Goal: Transaction & Acquisition: Book appointment/travel/reservation

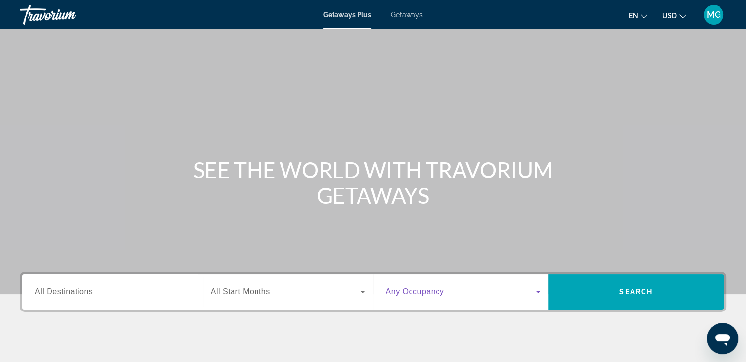
click at [539, 294] on icon "Search widget" at bounding box center [538, 292] width 12 height 12
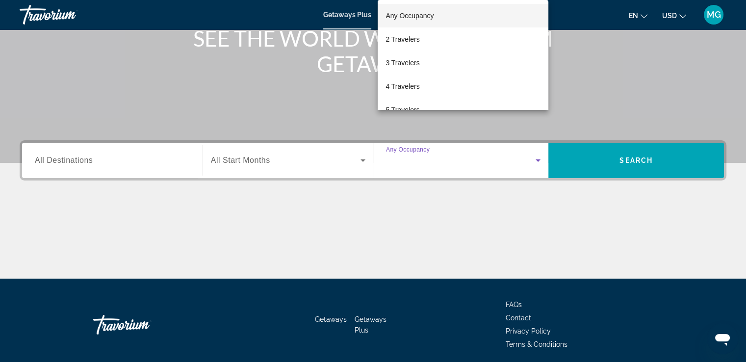
scroll to position [168, 0]
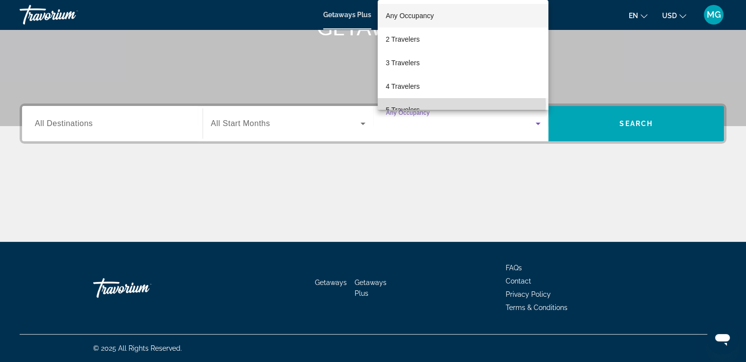
click at [461, 104] on mat-option "5 Travelers" at bounding box center [463, 110] width 171 height 24
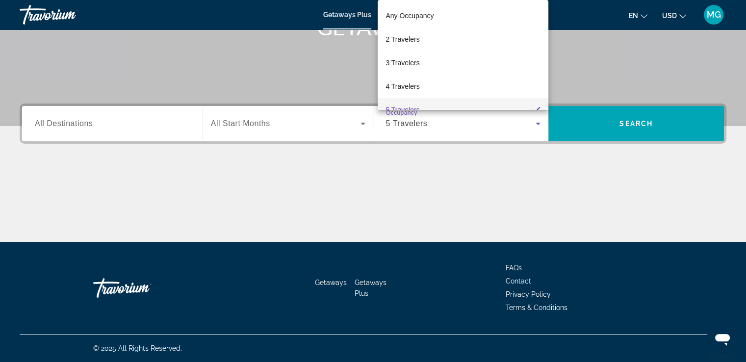
scroll to position [0, 0]
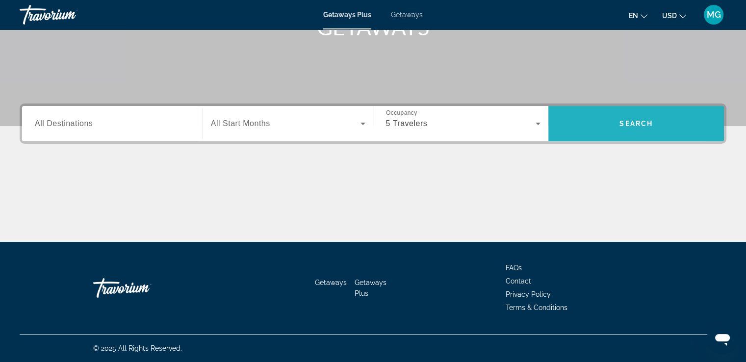
click at [591, 118] on span "Search widget" at bounding box center [637, 124] width 176 height 24
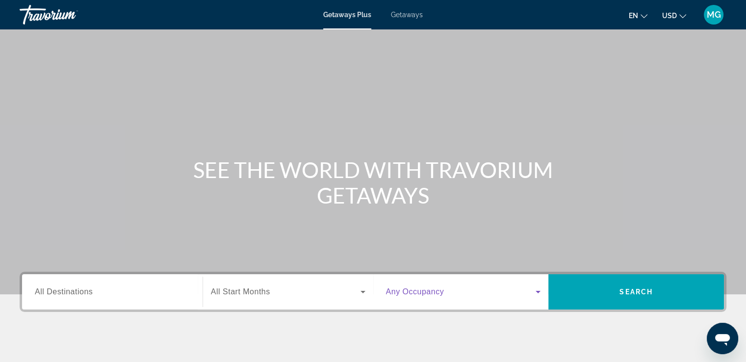
click at [535, 290] on icon "Search widget" at bounding box center [538, 292] width 12 height 12
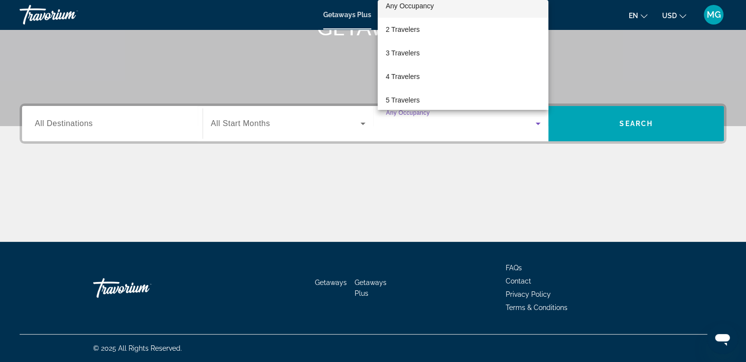
scroll to position [20, 0]
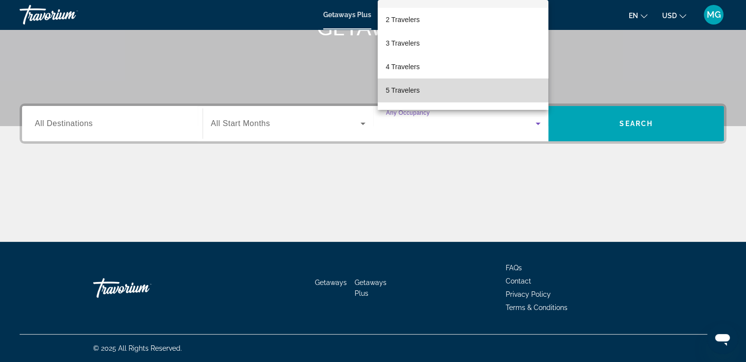
click at [483, 93] on mat-option "5 Travelers" at bounding box center [463, 91] width 171 height 24
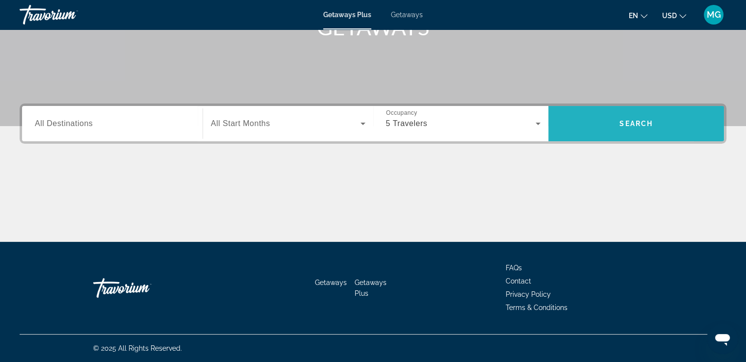
click at [585, 124] on span "Search widget" at bounding box center [637, 124] width 176 height 24
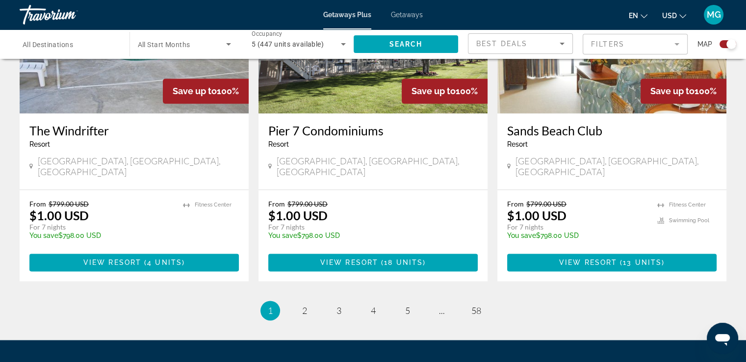
scroll to position [1484, 0]
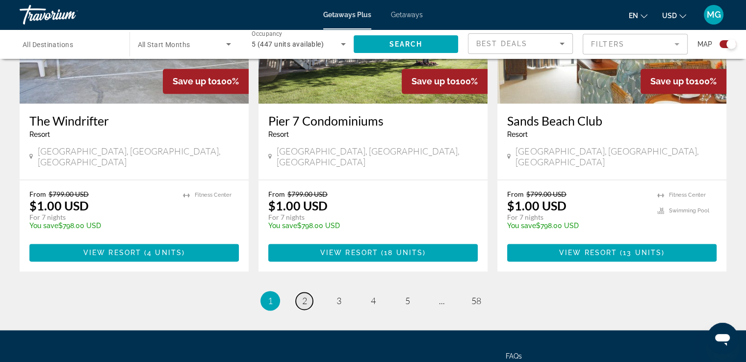
click at [304, 295] on span "2" at bounding box center [304, 300] width 5 height 11
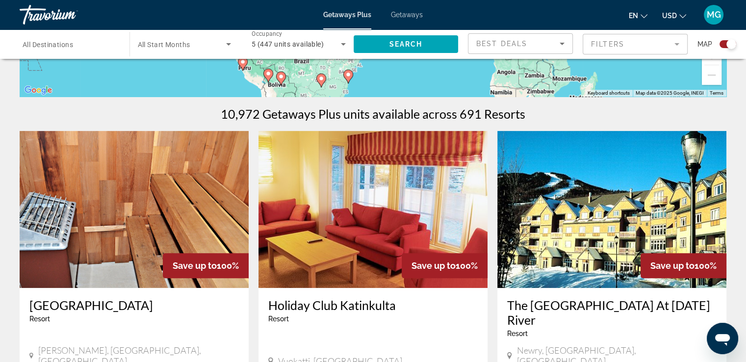
scroll to position [273, 0]
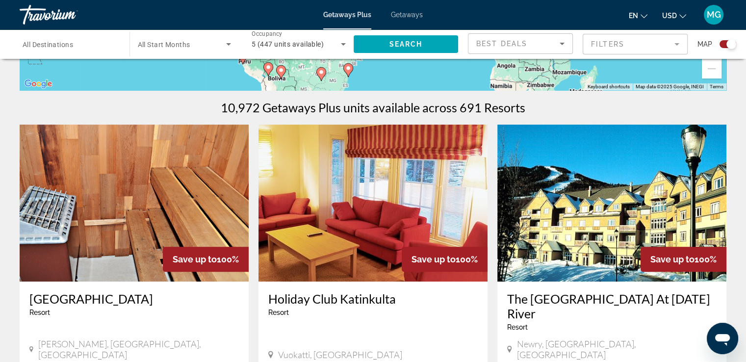
click at [31, 304] on h3 "Senedo Springs" at bounding box center [134, 298] width 210 height 15
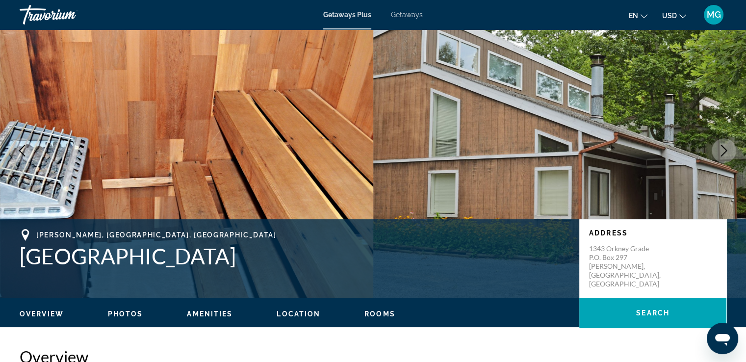
scroll to position [27, 0]
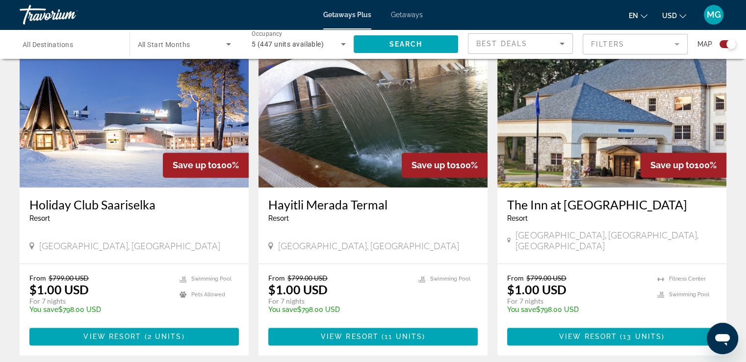
scroll to position [1445, 0]
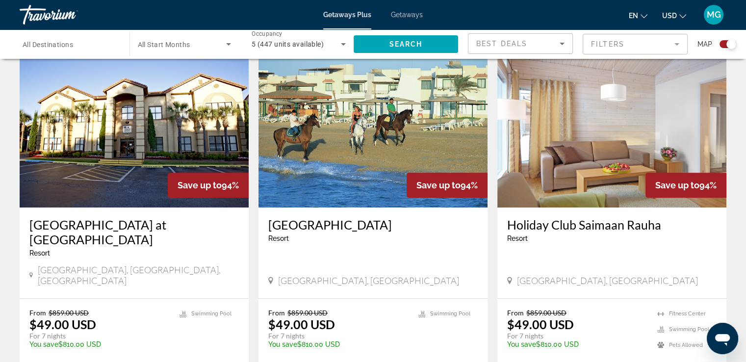
scroll to position [348, 0]
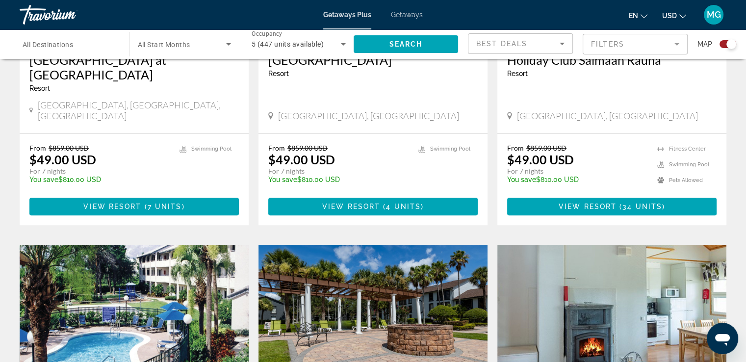
click at [41, 334] on img "Main content" at bounding box center [134, 323] width 229 height 157
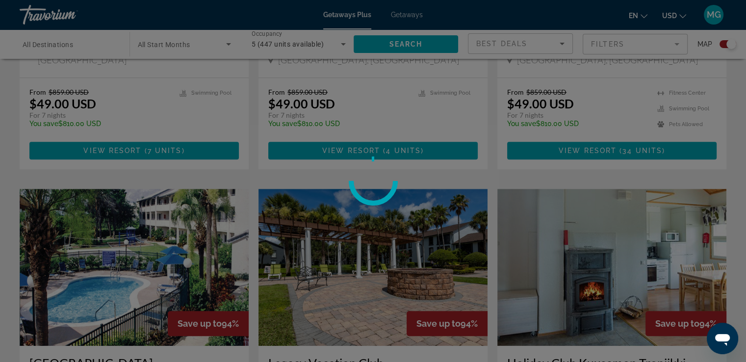
scroll to position [571, 0]
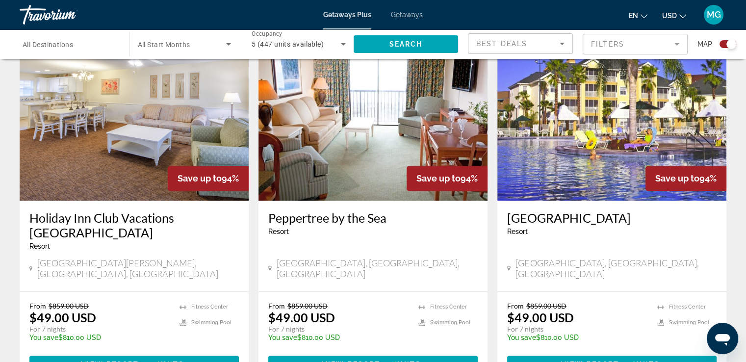
scroll to position [1443, 0]
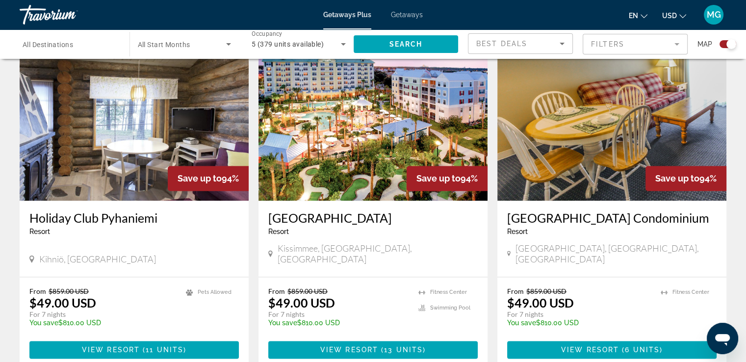
scroll to position [1422, 0]
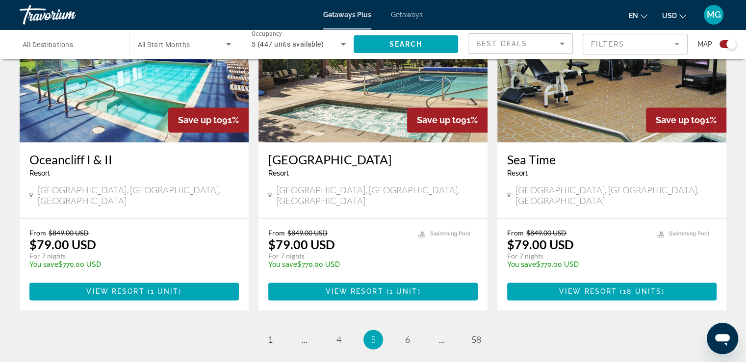
scroll to position [1468, 0]
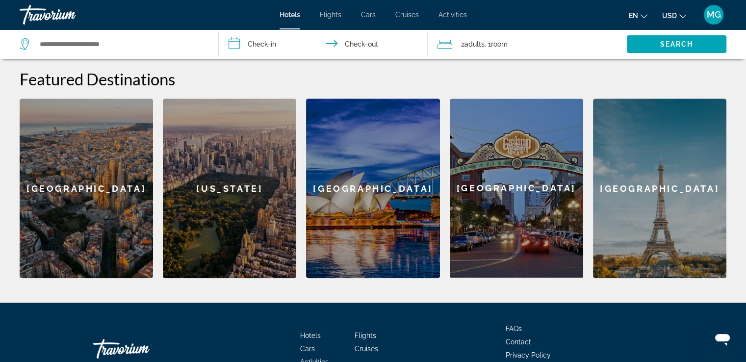
scroll to position [373, 0]
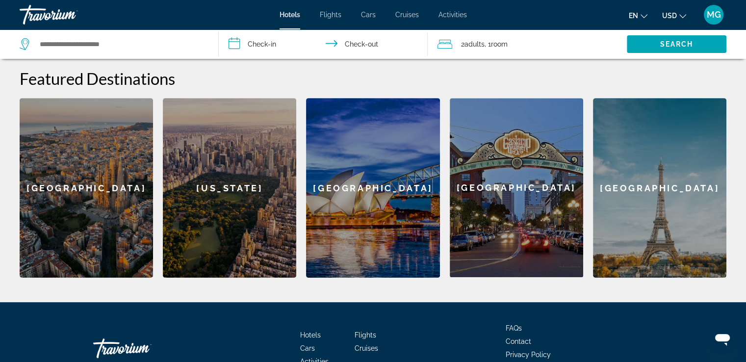
click at [662, 183] on div "[GEOGRAPHIC_DATA]" at bounding box center [659, 188] width 133 height 180
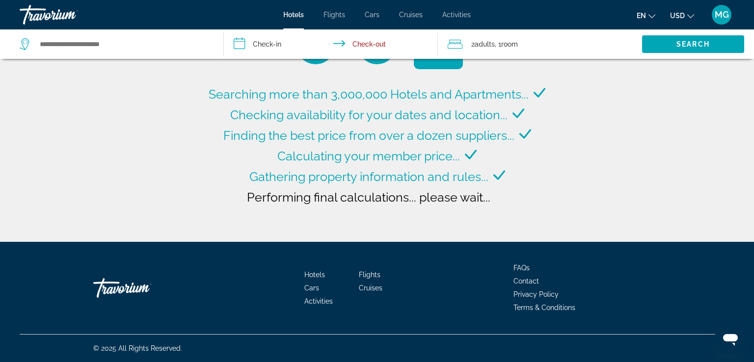
type input "**********"
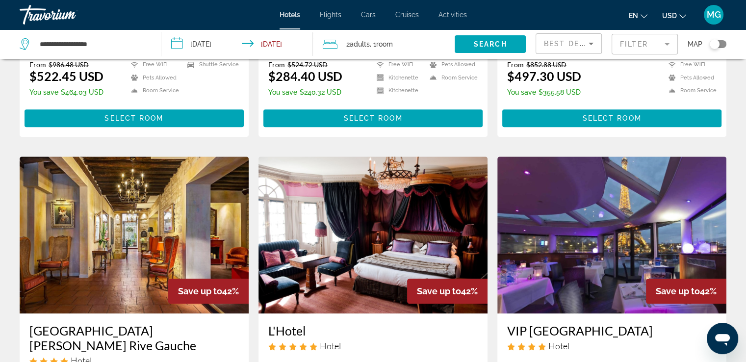
scroll to position [1037, 0]
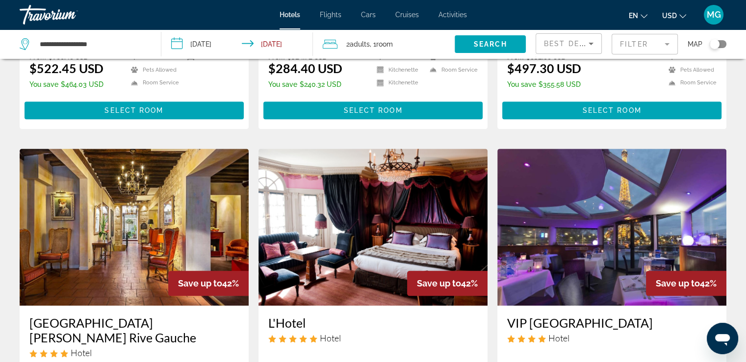
click at [612, 213] on img "Main content" at bounding box center [612, 227] width 229 height 157
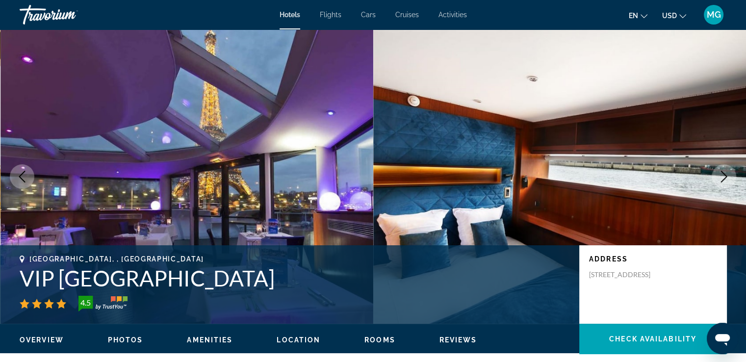
click at [726, 175] on icon "Next image" at bounding box center [724, 177] width 12 height 12
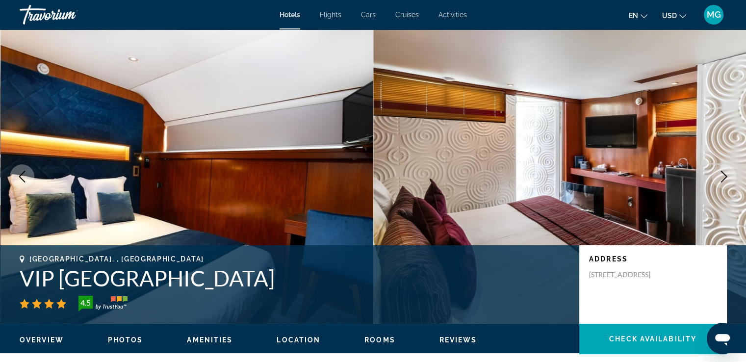
click at [726, 175] on icon "Next image" at bounding box center [724, 177] width 12 height 12
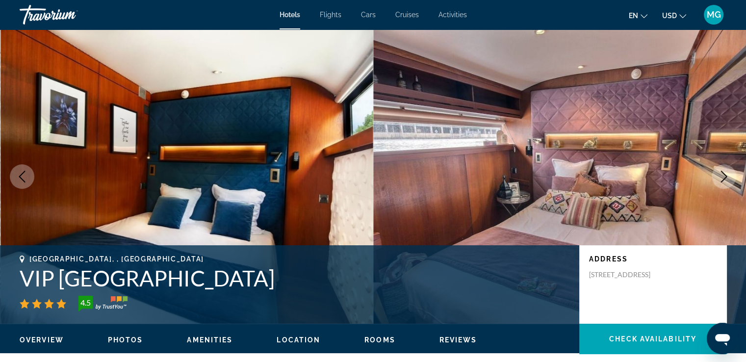
click at [726, 175] on icon "Next image" at bounding box center [724, 177] width 12 height 12
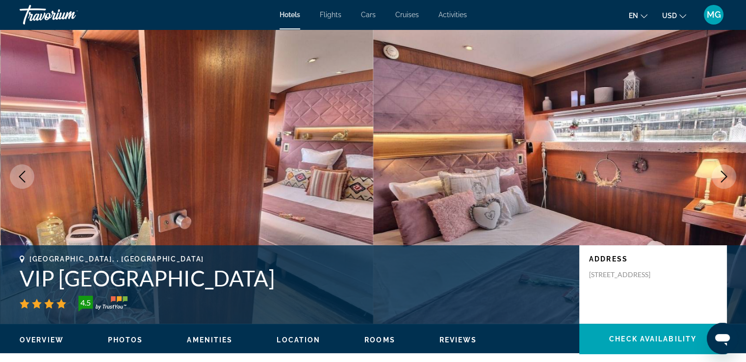
click at [726, 175] on icon "Next image" at bounding box center [724, 177] width 12 height 12
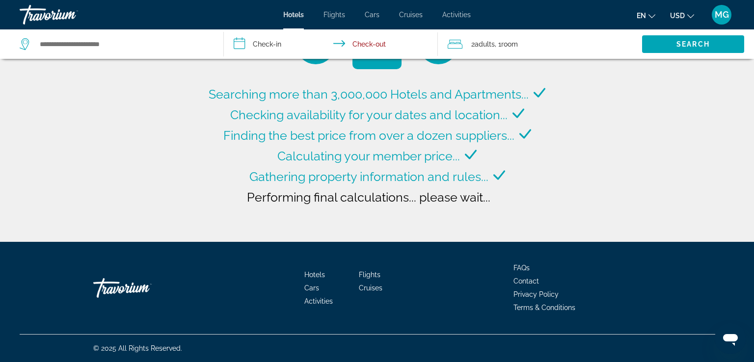
type input "**********"
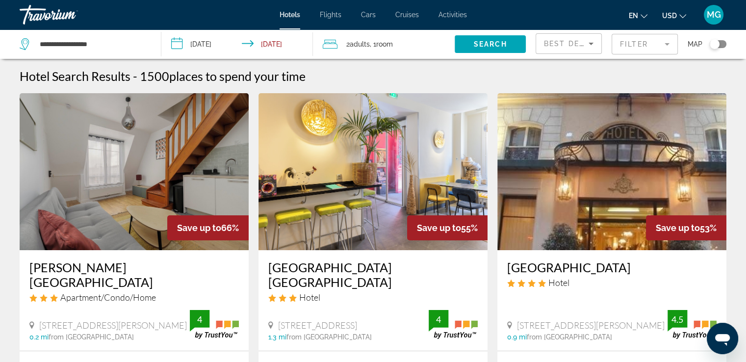
click at [36, 261] on h3 "[PERSON_NAME][GEOGRAPHIC_DATA]" at bounding box center [134, 274] width 210 height 29
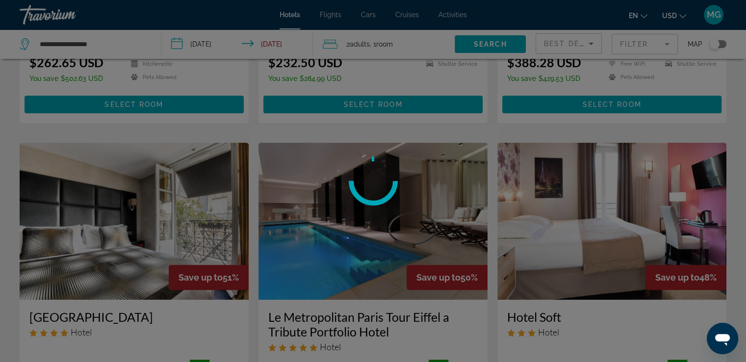
scroll to position [316, 0]
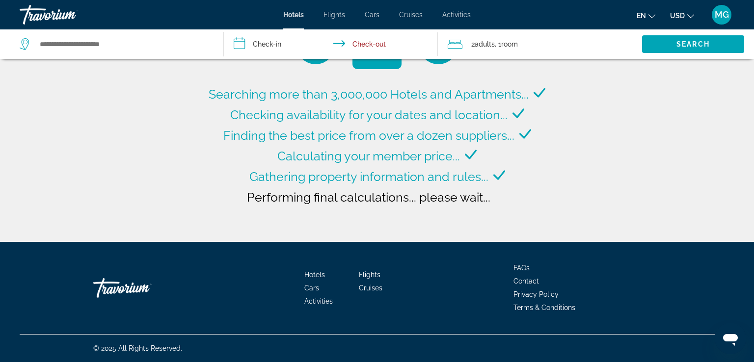
type input "**********"
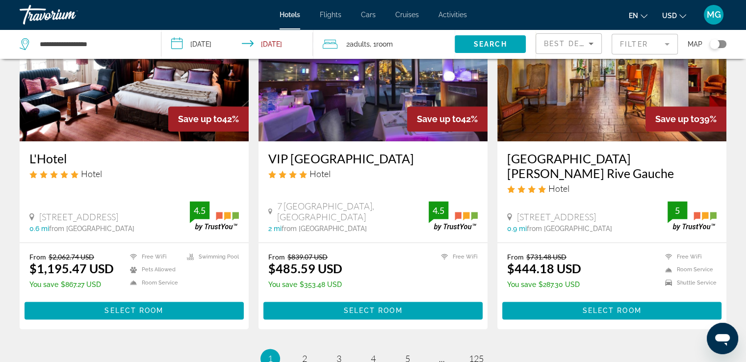
scroll to position [1202, 0]
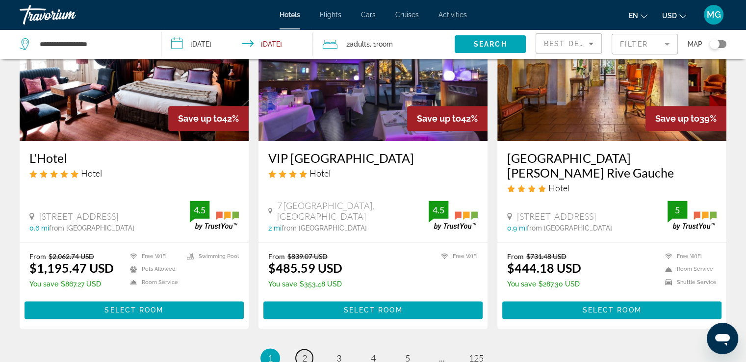
click at [305, 353] on span "2" at bounding box center [304, 358] width 5 height 11
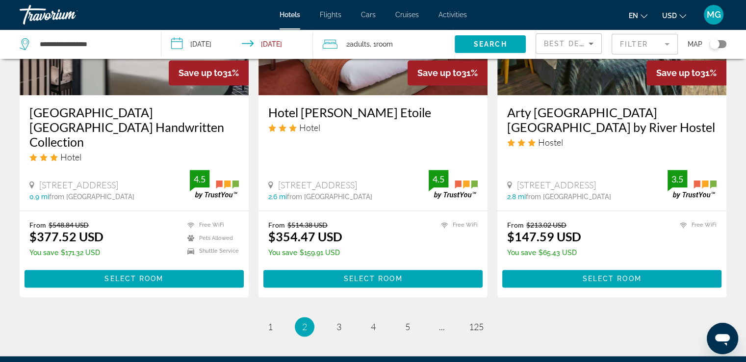
scroll to position [1252, 0]
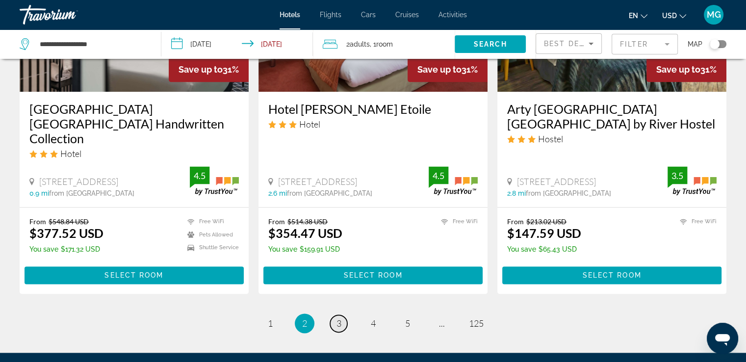
click at [340, 318] on span "3" at bounding box center [339, 323] width 5 height 11
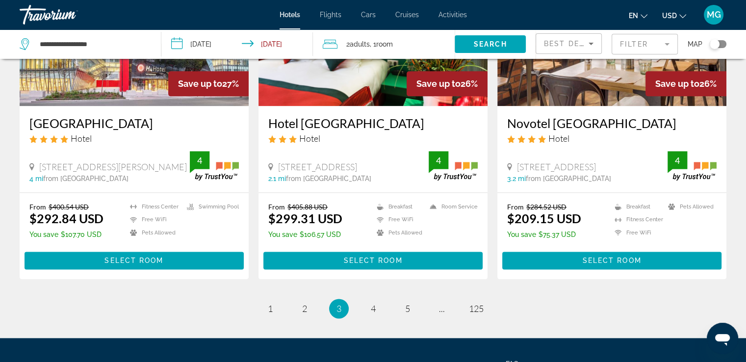
scroll to position [1211, 0]
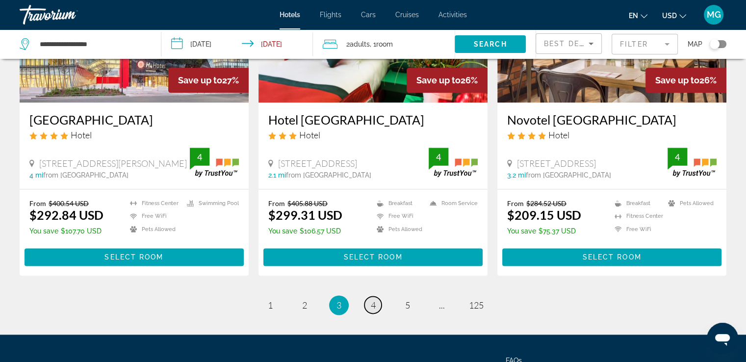
click at [375, 300] on span "4" at bounding box center [373, 305] width 5 height 11
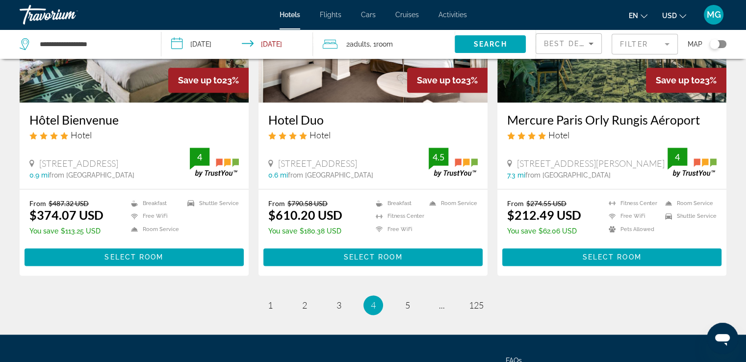
scroll to position [1232, 0]
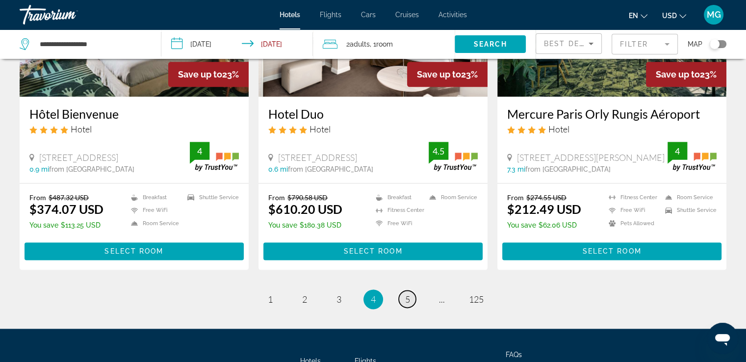
click at [406, 294] on span "5" at bounding box center [407, 299] width 5 height 11
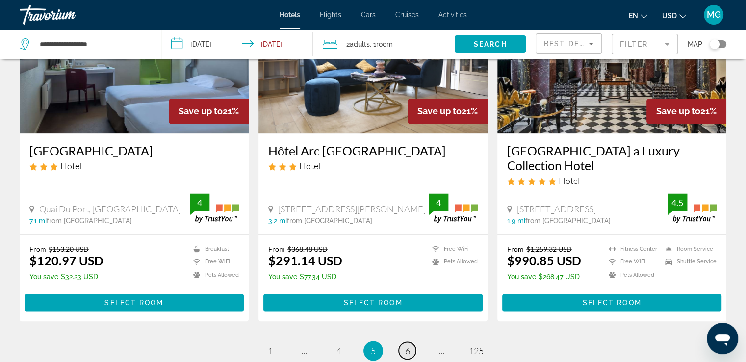
scroll to position [1256, 0]
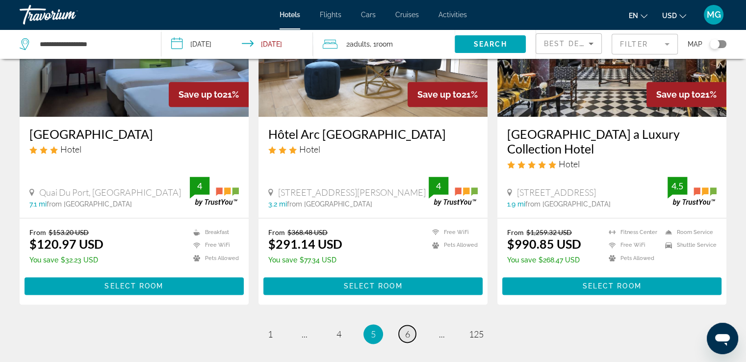
click at [407, 329] on span "6" at bounding box center [407, 334] width 5 height 11
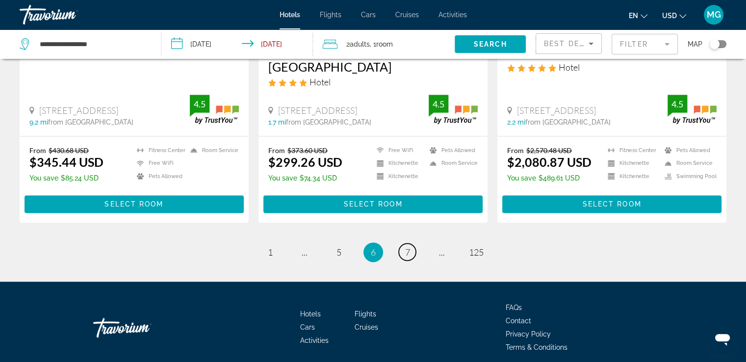
scroll to position [1294, 0]
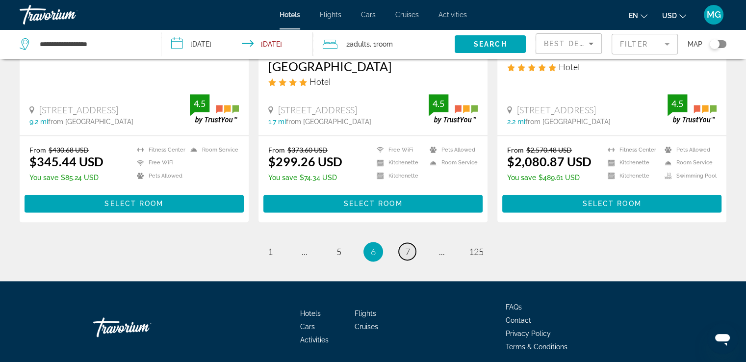
click at [410, 243] on link "page 7" at bounding box center [407, 251] width 17 height 17
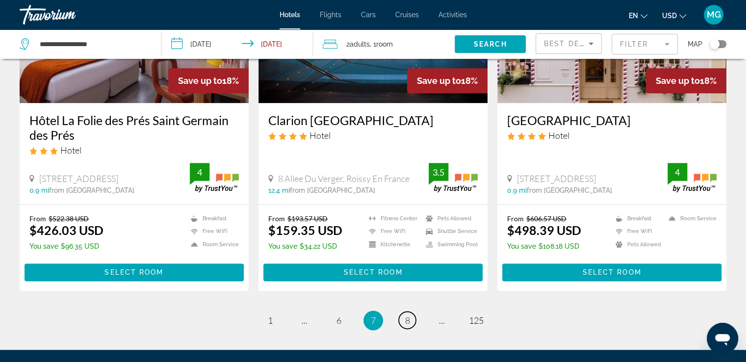
scroll to position [1196, 0]
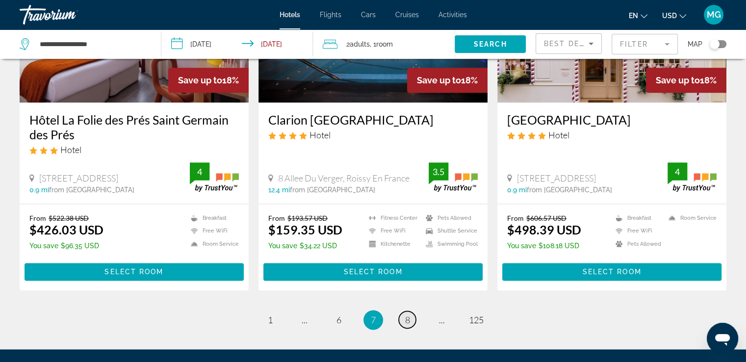
click at [404, 321] on link "page 8" at bounding box center [407, 319] width 17 height 17
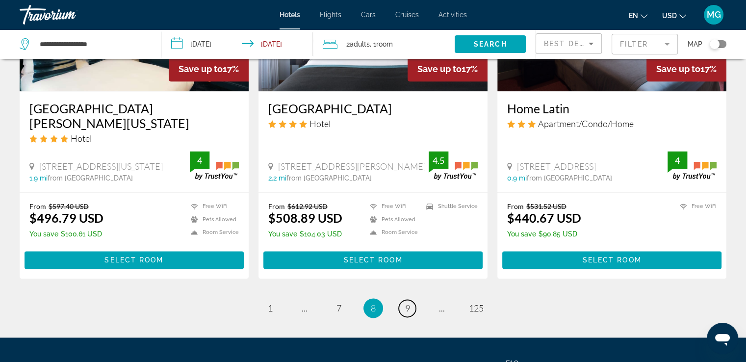
scroll to position [1297, 0]
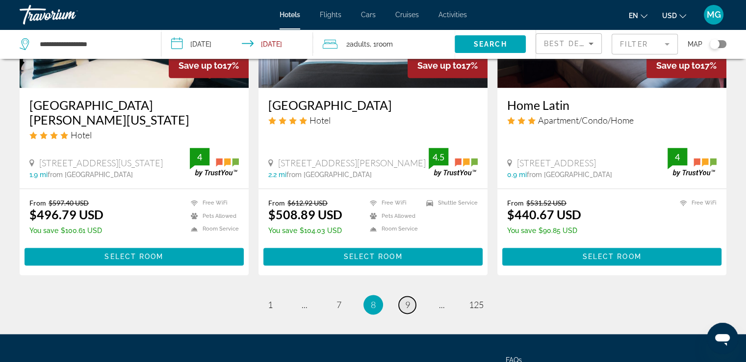
click at [407, 299] on span "9" at bounding box center [407, 304] width 5 height 11
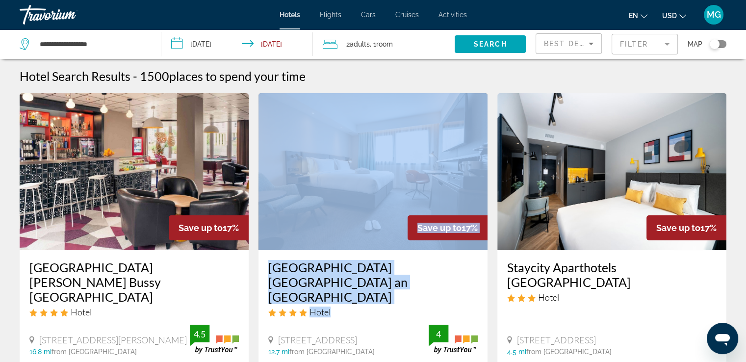
drag, startPoint x: 414, startPoint y: 295, endPoint x: 400, endPoint y: 230, distance: 66.7
click at [400, 230] on div "Save up to 17% Holiday Inn [GEOGRAPHIC_DATA] an [GEOGRAPHIC_DATA] Hotel [STREET…" at bounding box center [373, 229] width 229 height 272
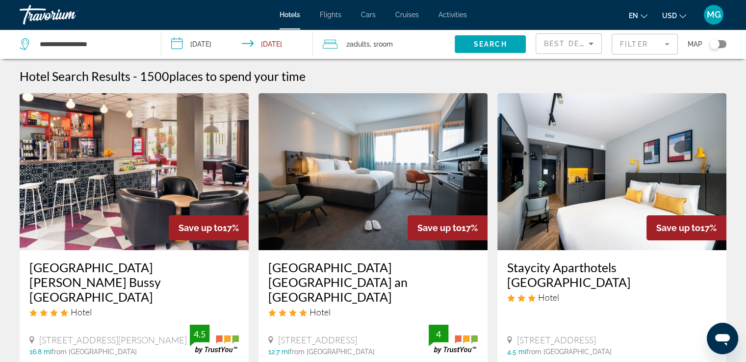
click at [266, 41] on input "**********" at bounding box center [239, 45] width 156 height 32
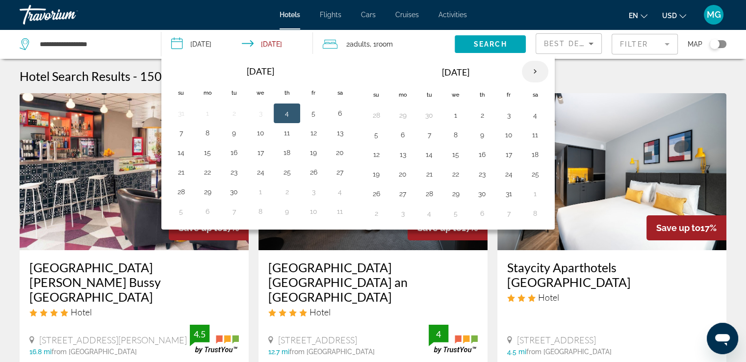
click at [532, 71] on th "Next month" at bounding box center [535, 72] width 26 height 22
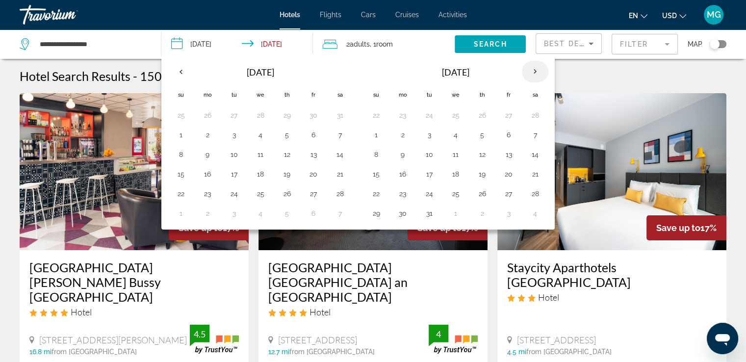
click at [532, 71] on th "Next month" at bounding box center [535, 72] width 26 height 22
click at [531, 71] on th "Next month" at bounding box center [535, 72] width 26 height 22
click at [402, 138] on button "4" at bounding box center [403, 135] width 16 height 14
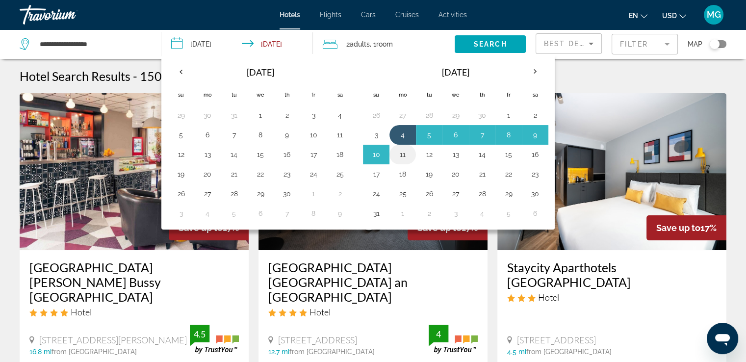
click at [400, 158] on button "11" at bounding box center [403, 155] width 16 height 14
type input "**********"
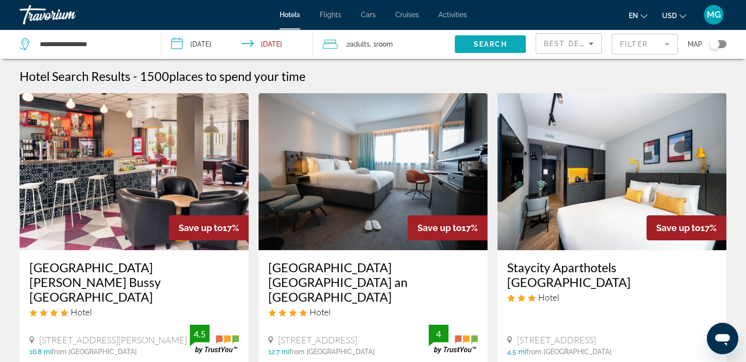
click at [481, 40] on span "Search" at bounding box center [490, 44] width 33 height 8
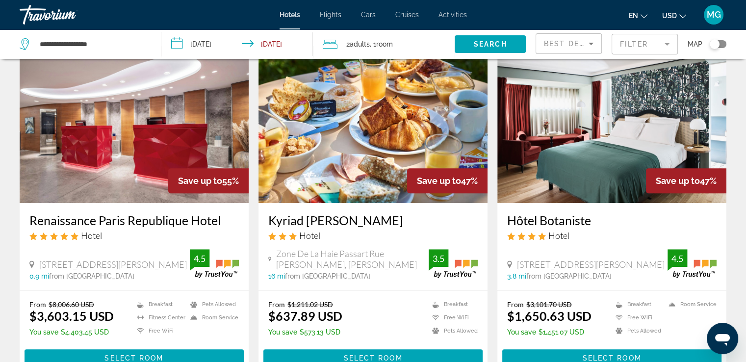
scroll to position [402, 0]
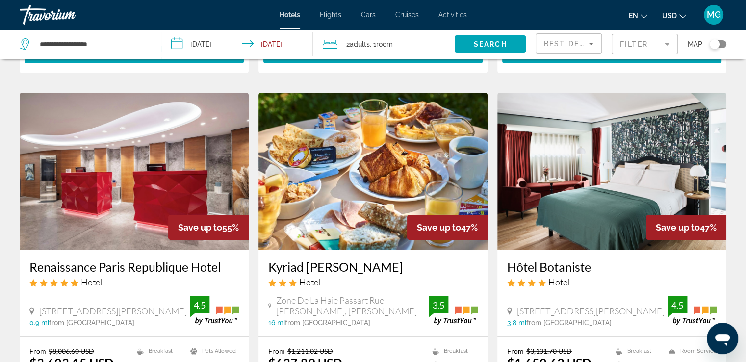
scroll to position [359, 0]
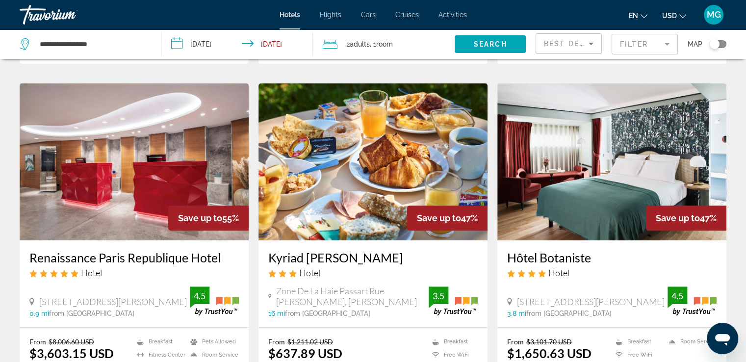
click at [380, 166] on img "Main content" at bounding box center [373, 161] width 229 height 157
